Goal: Task Accomplishment & Management: Manage account settings

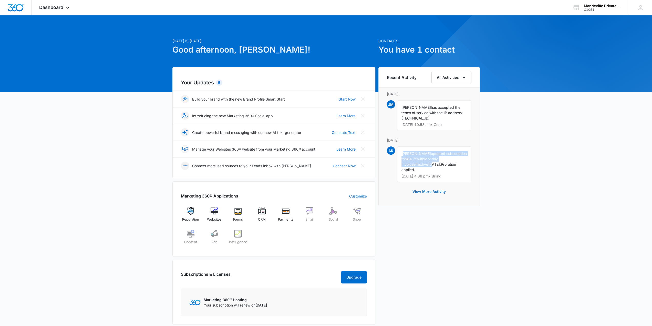
drag, startPoint x: 403, startPoint y: 153, endPoint x: 421, endPoint y: 163, distance: 19.9
click at [421, 163] on div "[PERSON_NAME] updated subscription to $84.75 with Monthly Invoice effective [DA…" at bounding box center [434, 164] width 74 height 36
click at [434, 162] on span "[DATE]." at bounding box center [434, 164] width 13 height 4
click at [492, 156] on div "[DATE] is [DATE] Good afternoon, [PERSON_NAME]! Contacts You have 1 contact You…" at bounding box center [326, 222] width 652 height 400
click at [641, 8] on icon at bounding box center [641, 8] width 8 height 8
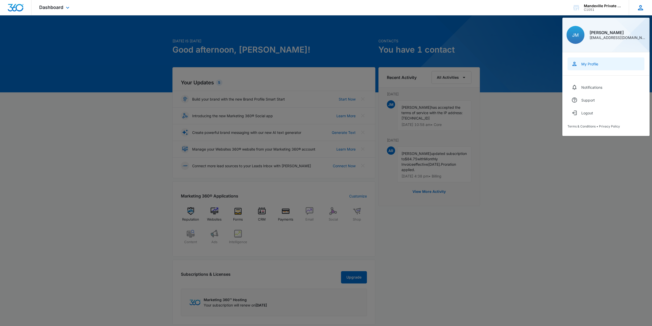
click at [592, 66] on link "My Profile" at bounding box center [606, 63] width 77 height 13
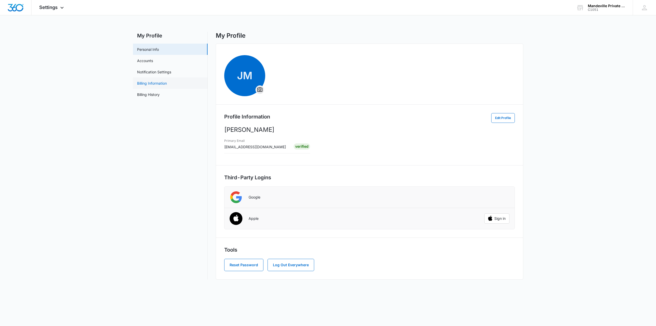
click at [159, 83] on link "Billing Information" at bounding box center [152, 82] width 30 height 5
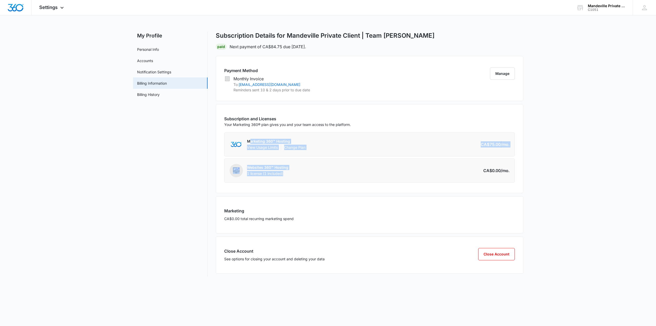
drag, startPoint x: 294, startPoint y: 149, endPoint x: 329, endPoint y: 175, distance: 43.8
click at [329, 175] on div "Subscription and Licenses Your Marketing 360® plan gives you and your team acce…" at bounding box center [369, 149] width 291 height 67
click at [329, 175] on div "Websites 360™ Hosting 1 license (1 included) Amount CA$0.00 /mo." at bounding box center [369, 170] width 291 height 24
drag, startPoint x: 255, startPoint y: 90, endPoint x: 345, endPoint y: 97, distance: 90.4
click at [345, 97] on div "Payment Method Monthly Invoice To: [EMAIL_ADDRESS][DOMAIN_NAME] Reminders sent …" at bounding box center [369, 78] width 307 height 45
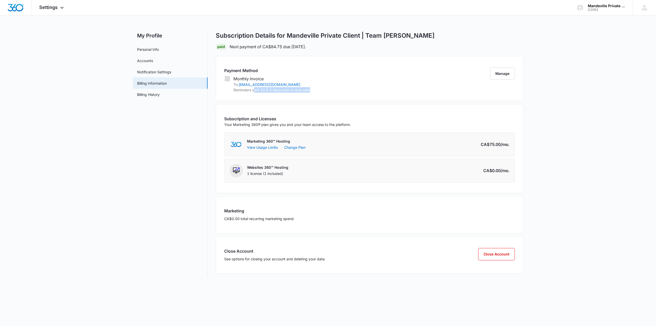
click at [300, 92] on p "Reminders sent 10 & 2 days prior to due date" at bounding box center [271, 89] width 77 height 5
click at [299, 91] on p "Reminders sent 10 & 2 days prior to due date" at bounding box center [271, 89] width 77 height 5
click at [487, 256] on button "Close Account" at bounding box center [496, 254] width 37 height 12
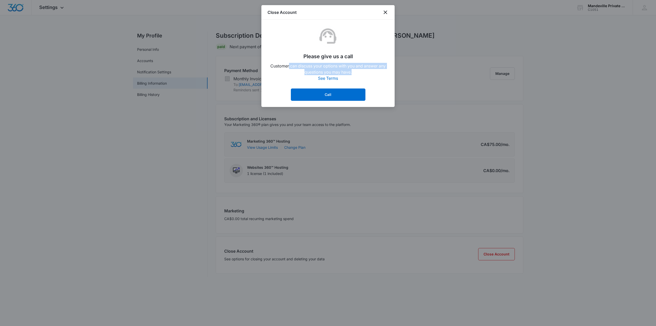
drag, startPoint x: 332, startPoint y: 58, endPoint x: 365, endPoint y: 73, distance: 36.7
click at [365, 73] on div "Please give us a call Customer can discuss your options with you and answer any…" at bounding box center [327, 63] width 121 height 75
click at [363, 73] on p "Customer can discuss your options with you and answer any questions you may hav…" at bounding box center [327, 69] width 121 height 12
drag, startPoint x: 286, startPoint y: 33, endPoint x: 356, endPoint y: 71, distance: 80.0
click at [355, 70] on div "Please give us a call Customer can discuss your options with you and answer any…" at bounding box center [327, 63] width 121 height 75
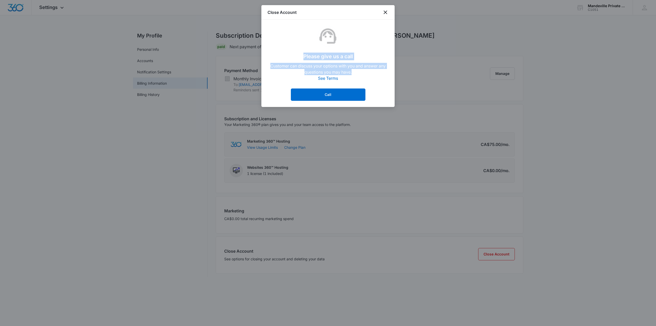
click at [359, 72] on p "Customer can discuss your options with you and answer any questions you may hav…" at bounding box center [327, 69] width 121 height 12
drag, startPoint x: 385, startPoint y: 13, endPoint x: 388, endPoint y: 12, distance: 3.5
click at [388, 12] on icon "close" at bounding box center [385, 12] width 6 height 6
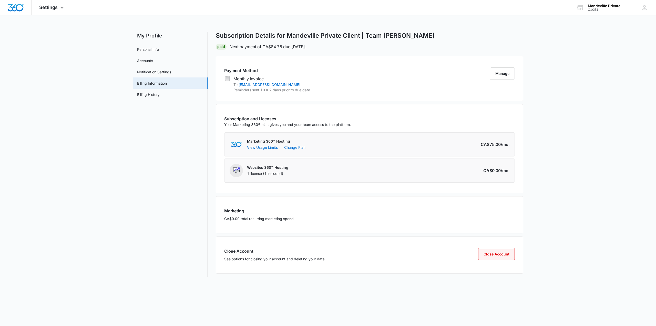
click at [496, 258] on button "Close Account" at bounding box center [496, 254] width 37 height 12
